Goal: Task Accomplishment & Management: Manage account settings

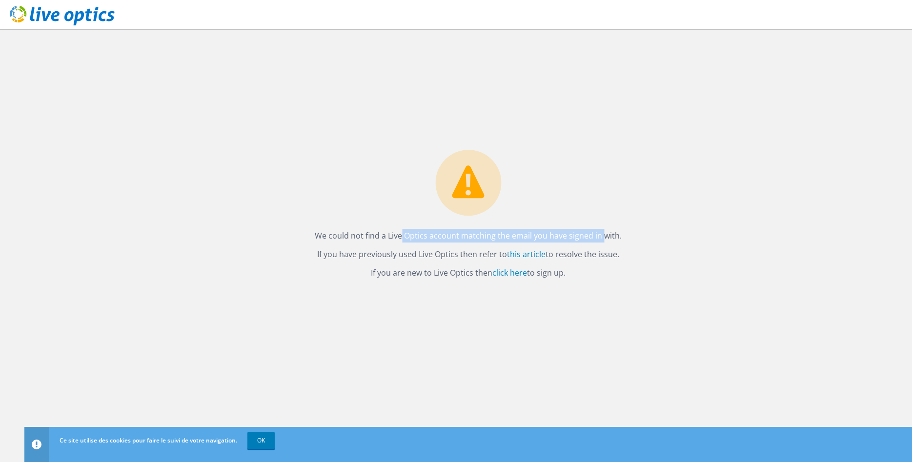
drag, startPoint x: 371, startPoint y: 236, endPoint x: 567, endPoint y: 243, distance: 196.2
click at [569, 243] on div "We could not find a Live Optics account matching the email you have signed in w…" at bounding box center [468, 217] width 326 height 135
drag, startPoint x: 560, startPoint y: 243, endPoint x: 523, endPoint y: 240, distance: 37.2
click at [540, 241] on div "We could not find a Live Optics account matching the email you have signed in w…" at bounding box center [468, 217] width 326 height 135
click at [524, 240] on p "We could not find a Live Optics account matching the email you have signed in w…" at bounding box center [468, 236] width 307 height 14
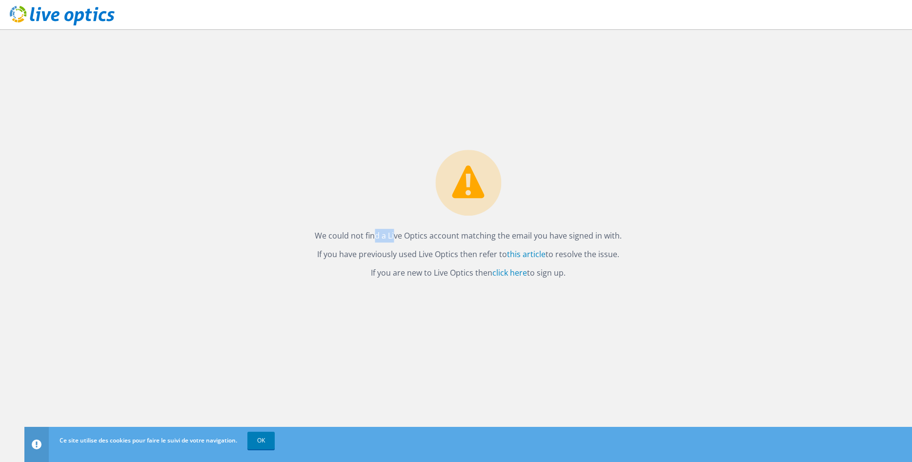
drag, startPoint x: 349, startPoint y: 239, endPoint x: 369, endPoint y: 243, distance: 20.0
click at [368, 243] on div "We could not find a Live Optics account matching the email you have signed in w…" at bounding box center [468, 217] width 326 height 135
click at [499, 271] on link "click here" at bounding box center [509, 272] width 35 height 11
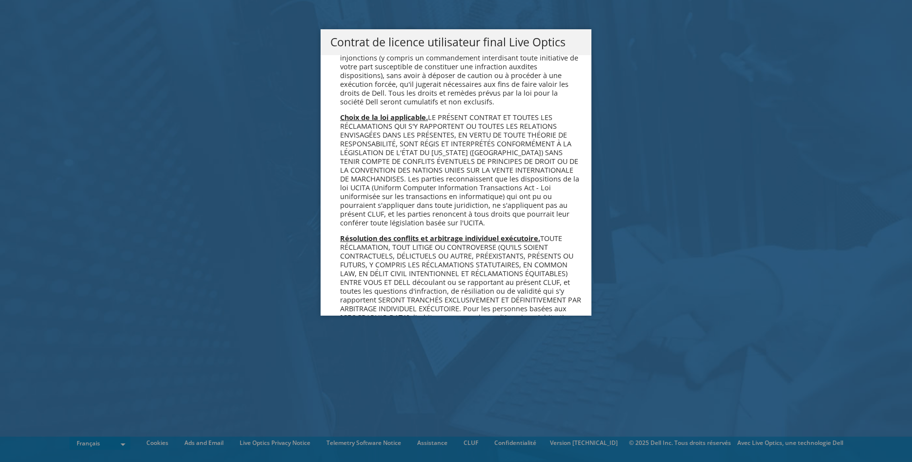
scroll to position [4216, 0]
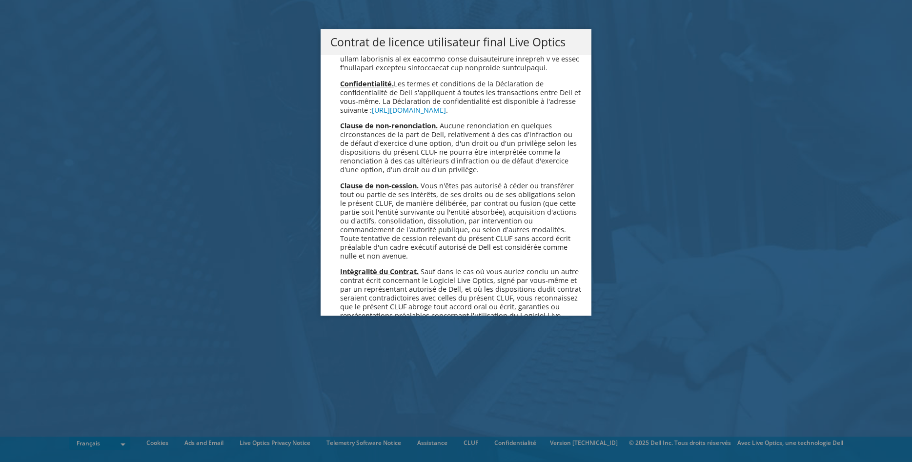
drag, startPoint x: 461, startPoint y: 92, endPoint x: 419, endPoint y: 319, distance: 230.7
click at [361, 433] on link "Accepter" at bounding box center [359, 444] width 58 height 23
